Goal: Task Accomplishment & Management: Manage account settings

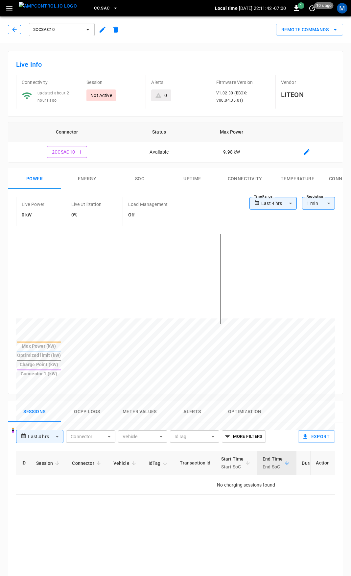
click at [13, 31] on icon "button" at bounding box center [14, 29] width 7 height 7
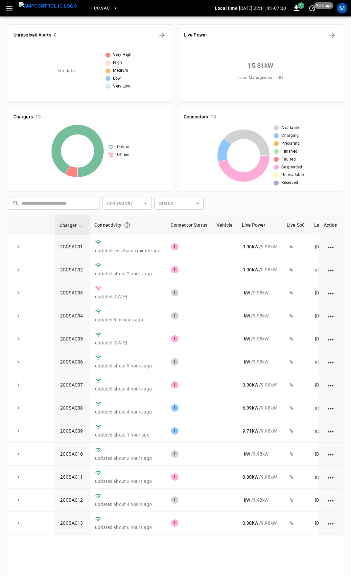
click at [6, 9] on icon "button" at bounding box center [9, 8] width 8 height 8
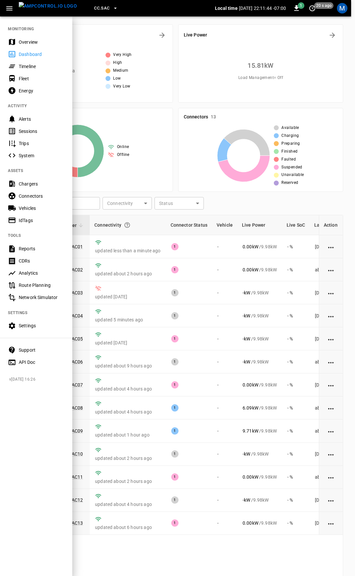
drag, startPoint x: 44, startPoint y: 39, endPoint x: 41, endPoint y: 43, distance: 4.7
click at [44, 39] on div "Overview" at bounding box center [42, 42] width 46 height 7
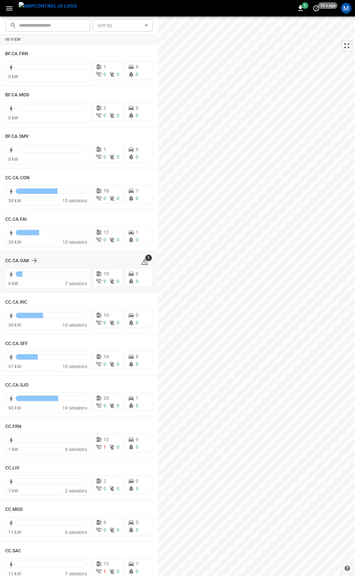
click at [144, 261] on icon at bounding box center [145, 262] width 8 height 8
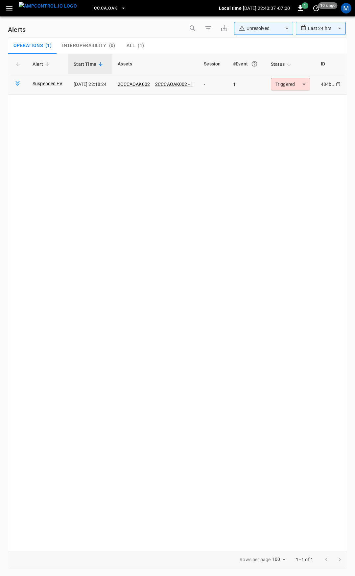
click at [286, 85] on body "**********" at bounding box center [177, 287] width 355 height 574
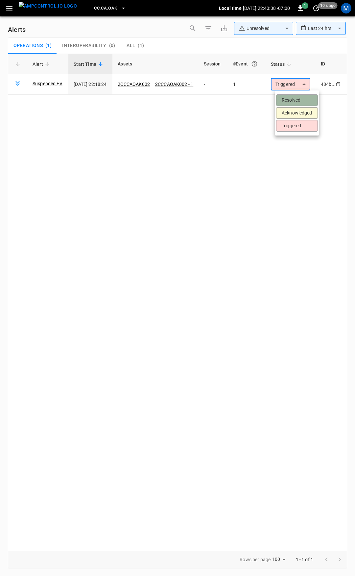
click at [294, 98] on li "Resolved" at bounding box center [297, 100] width 42 height 12
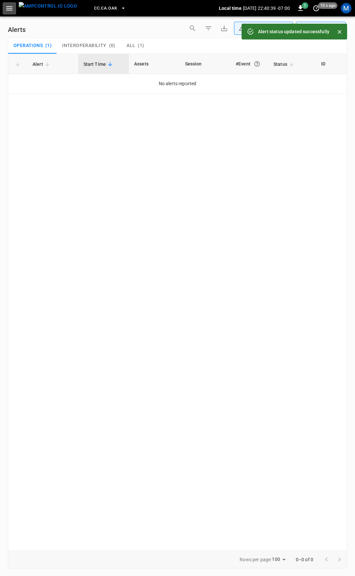
click at [9, 7] on icon "button" at bounding box center [9, 8] width 6 height 4
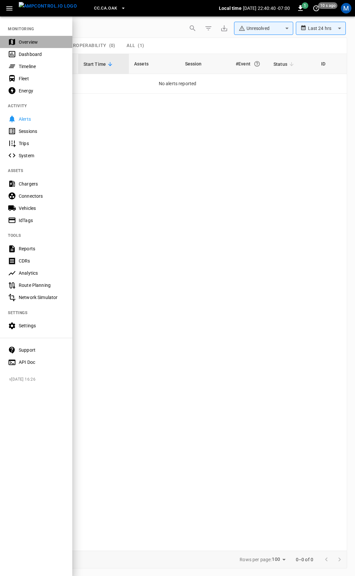
drag, startPoint x: 31, startPoint y: 40, endPoint x: 90, endPoint y: 103, distance: 86.3
click at [31, 41] on div "Overview" at bounding box center [42, 42] width 46 height 7
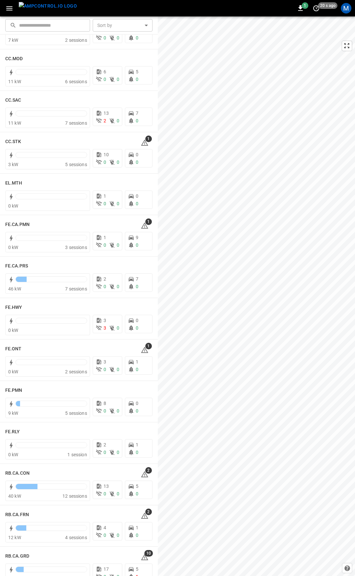
scroll to position [447, 0]
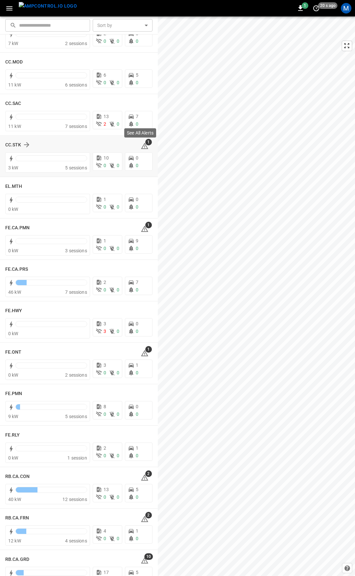
click at [141, 145] on icon at bounding box center [145, 146] width 8 height 8
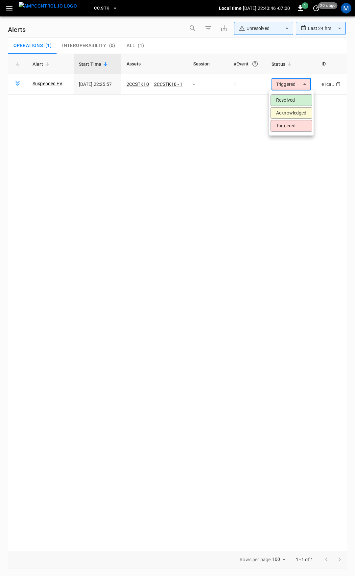
drag, startPoint x: 310, startPoint y: 83, endPoint x: 295, endPoint y: 88, distance: 15.4
click at [309, 83] on body "**********" at bounding box center [177, 287] width 355 height 574
click at [295, 97] on li "Resolved" at bounding box center [292, 100] width 42 height 12
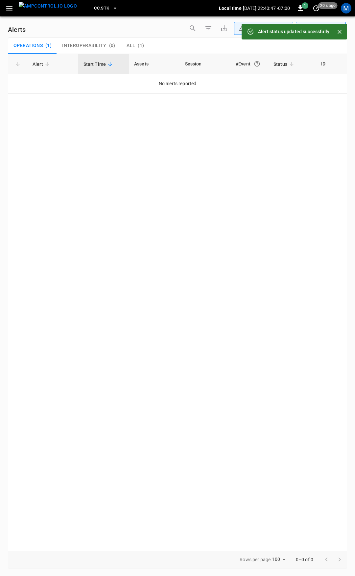
click at [9, 10] on icon "button" at bounding box center [9, 8] width 8 height 8
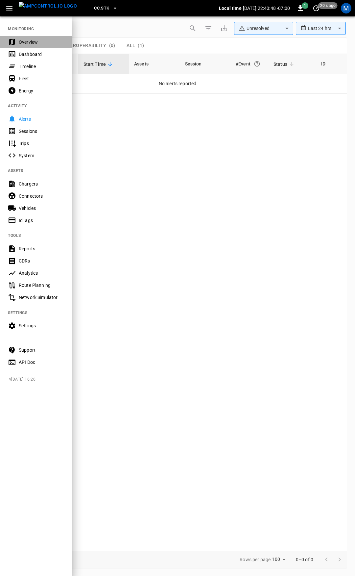
click at [25, 43] on div "Overview" at bounding box center [42, 42] width 46 height 7
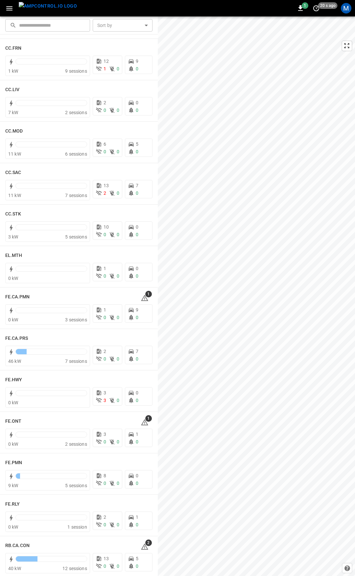
scroll to position [407, 0]
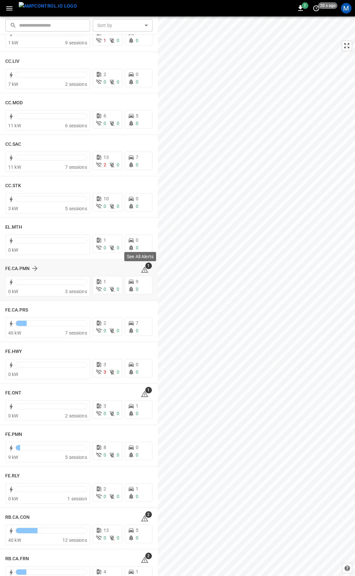
click at [141, 270] on icon at bounding box center [145, 270] width 8 height 8
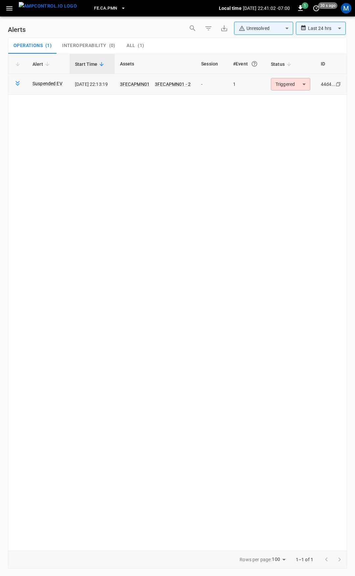
click at [290, 87] on body "**********" at bounding box center [177, 287] width 355 height 574
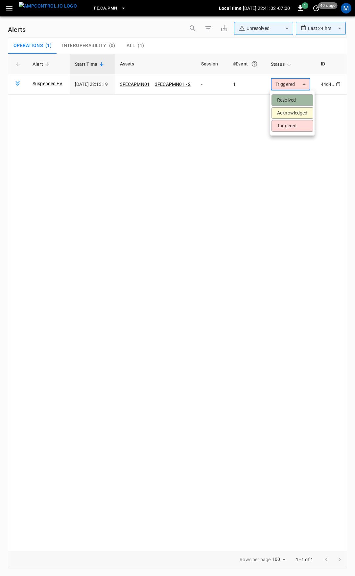
click at [291, 100] on li "Resolved" at bounding box center [293, 100] width 42 height 12
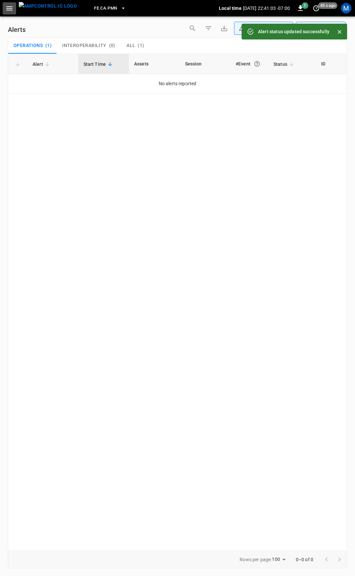
drag, startPoint x: 12, startPoint y: 7, endPoint x: 15, endPoint y: 13, distance: 6.8
click at [12, 8] on icon "button" at bounding box center [9, 8] width 8 height 8
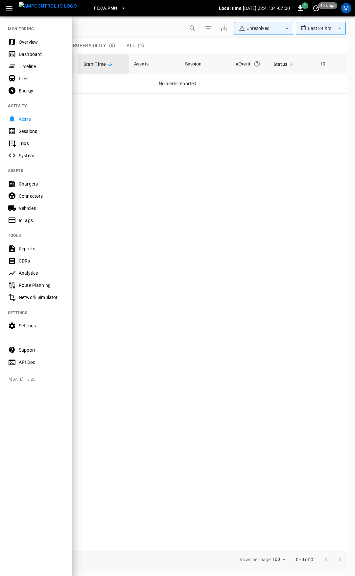
drag, startPoint x: 39, startPoint y: 41, endPoint x: 53, endPoint y: 65, distance: 28.0
click at [40, 41] on div "Overview" at bounding box center [42, 42] width 46 height 7
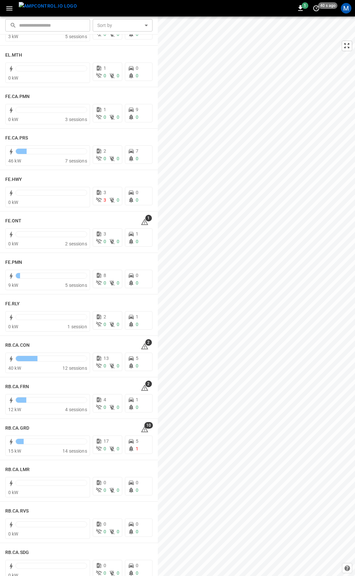
scroll to position [583, 0]
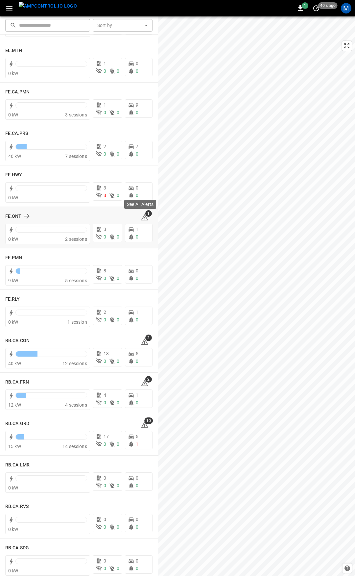
click at [143, 217] on icon at bounding box center [145, 217] width 8 height 8
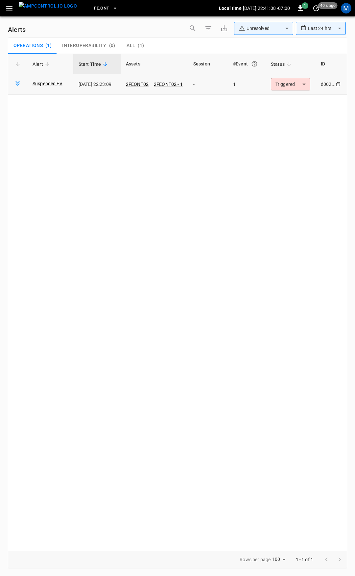
click at [301, 86] on body "**********" at bounding box center [177, 287] width 355 height 574
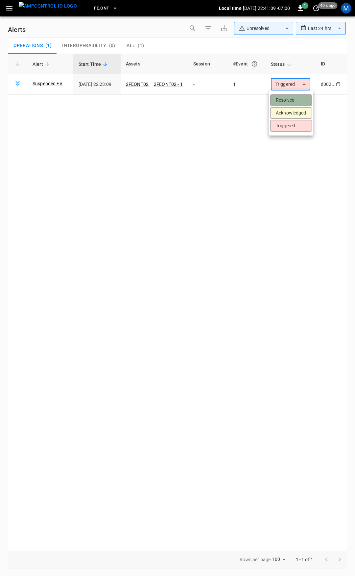
click at [299, 98] on li "Resolved" at bounding box center [291, 100] width 42 height 12
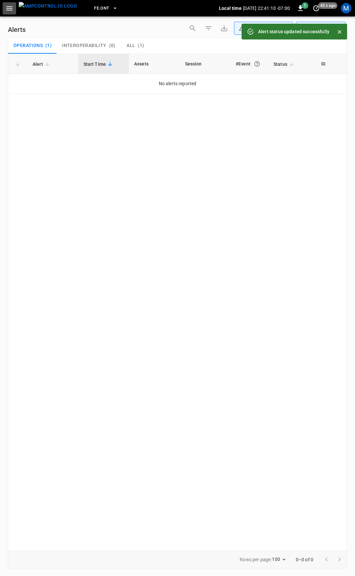
click at [8, 10] on icon "button" at bounding box center [9, 8] width 6 height 4
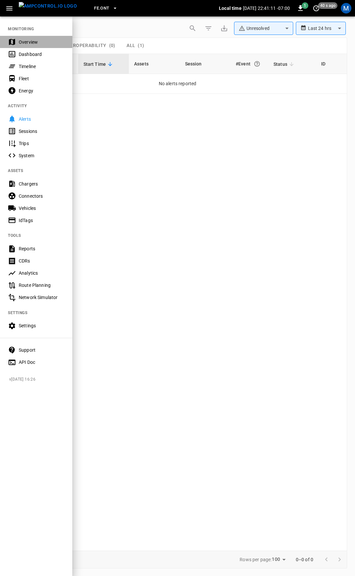
drag, startPoint x: 27, startPoint y: 44, endPoint x: 28, endPoint y: 49, distance: 5.4
click at [27, 44] on div "Overview" at bounding box center [42, 42] width 46 height 7
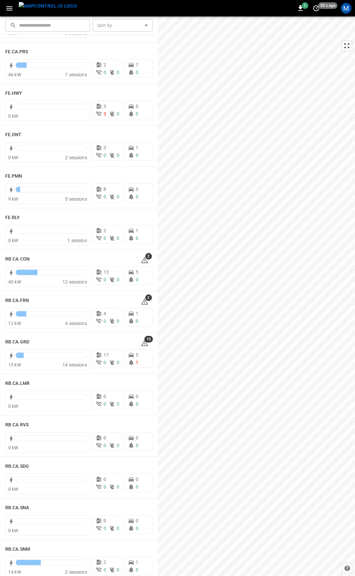
scroll to position [665, 0]
click at [142, 259] on icon at bounding box center [144, 259] width 7 height 6
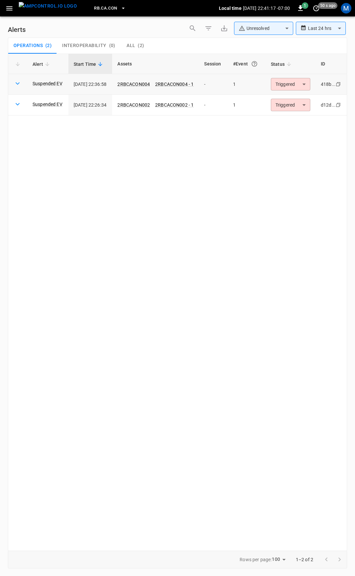
click at [293, 84] on body "**********" at bounding box center [177, 287] width 355 height 574
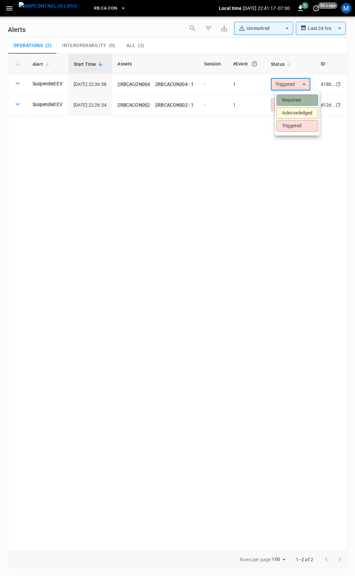
click at [298, 98] on li "Resolved" at bounding box center [298, 100] width 42 height 12
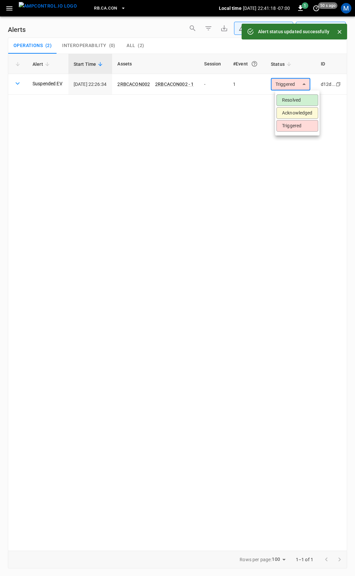
click at [305, 81] on body "**********" at bounding box center [177, 287] width 355 height 574
click at [298, 98] on li "Resolved" at bounding box center [298, 100] width 42 height 12
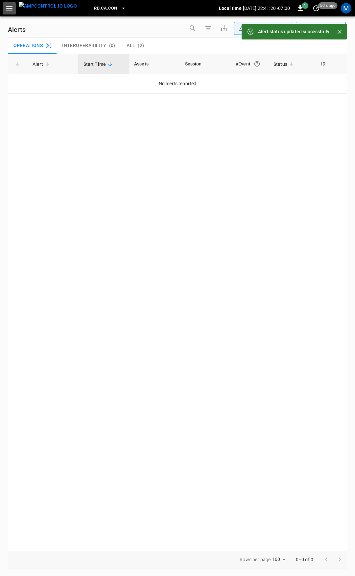
click at [12, 10] on icon "button" at bounding box center [9, 8] width 6 height 4
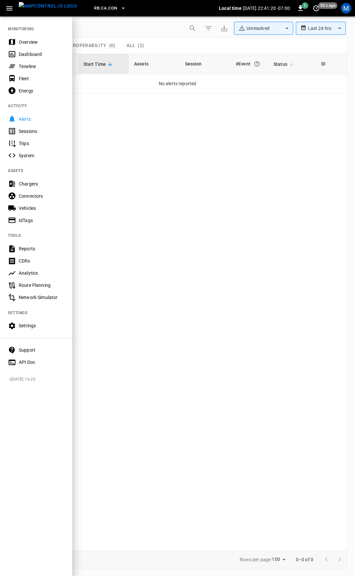
drag, startPoint x: 22, startPoint y: 33, endPoint x: 29, endPoint y: 46, distance: 14.3
click at [23, 35] on nav "MONITORING Overview Dashboard Timeline Fleet Energy ACTIVITY Alerts Sessions Tr…" at bounding box center [36, 193] width 72 height 355
drag, startPoint x: 29, startPoint y: 46, endPoint x: 38, endPoint y: 48, distance: 8.9
click at [29, 46] on div "Overview" at bounding box center [36, 42] width 72 height 12
